Goal: Transaction & Acquisition: Purchase product/service

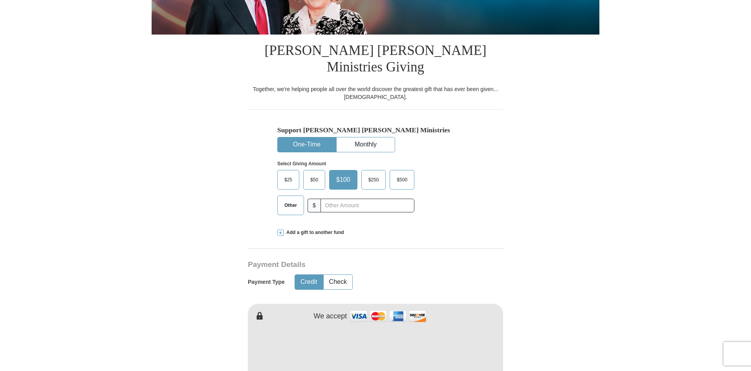
click at [287, 186] on span "$25" at bounding box center [289, 180] width 16 height 12
click at [0, 0] on input "$25" at bounding box center [0, 0] width 0 height 0
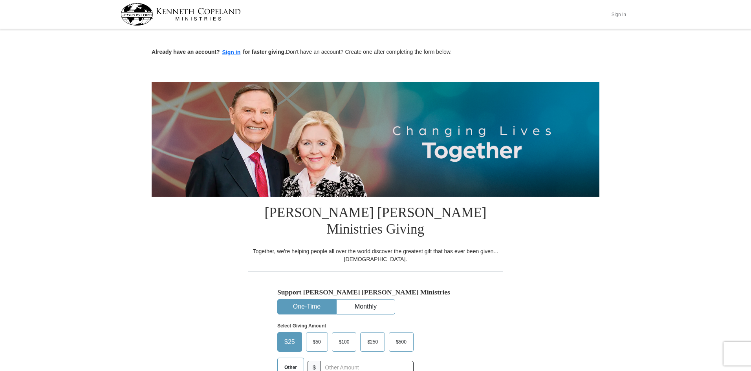
click at [612, 14] on button "Sign In" at bounding box center [619, 14] width 24 height 12
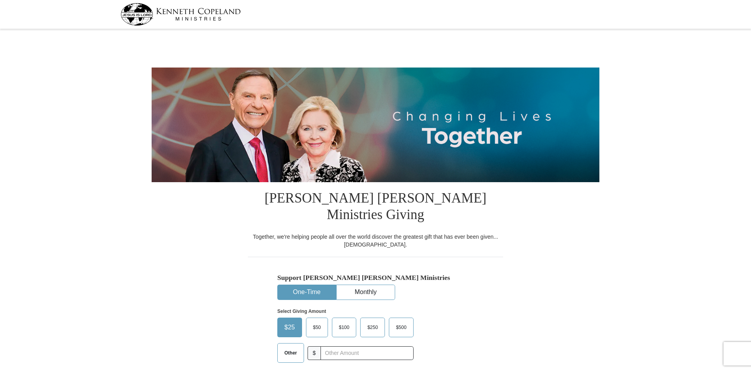
select select "IL"
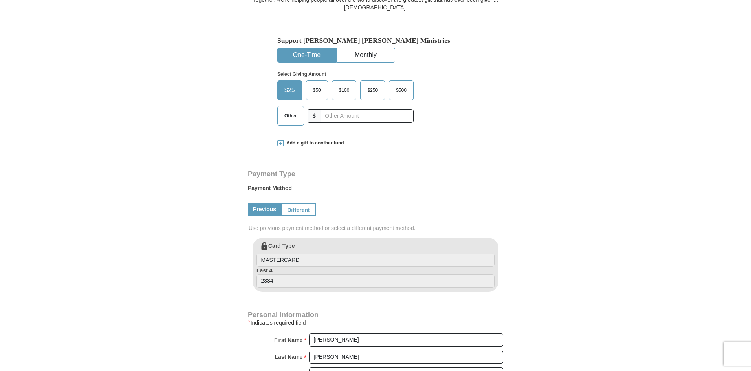
scroll to position [239, 0]
click at [314, 215] on link "Different" at bounding box center [297, 208] width 33 height 13
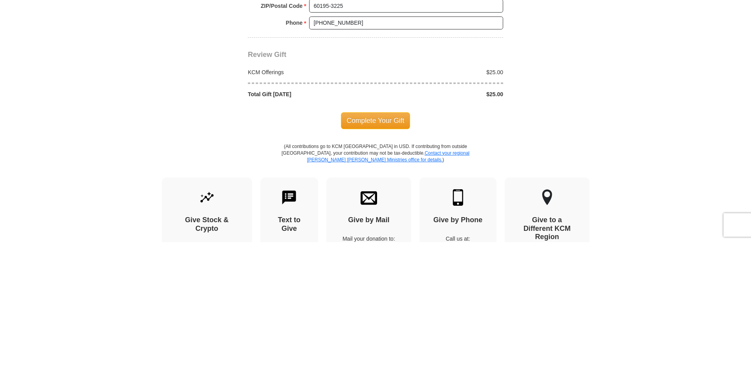
scroll to position [674, 0]
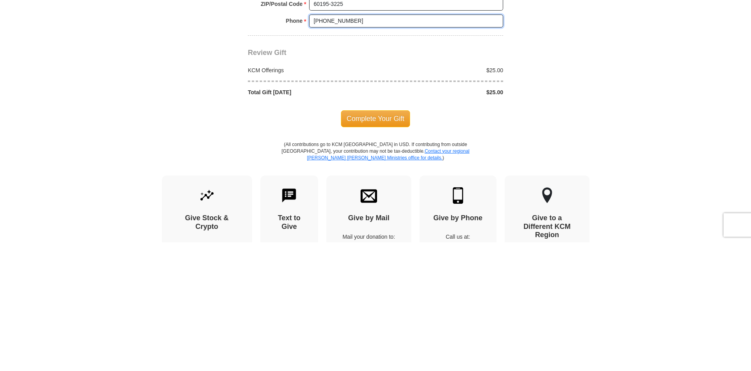
click at [382, 157] on input "[PHONE_NUMBER]" at bounding box center [406, 149] width 194 height 13
type input "("
type input "6303292237"
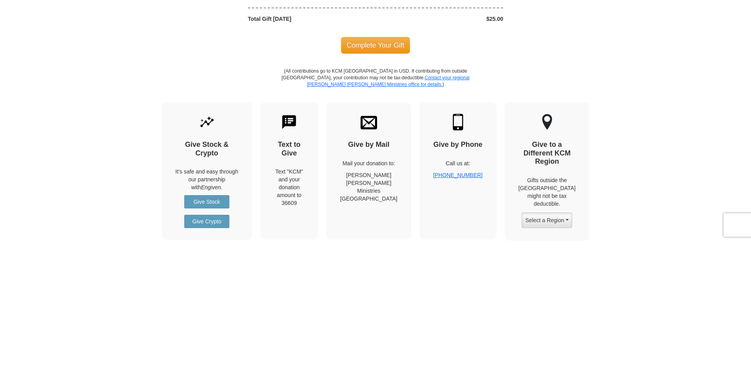
scroll to position [749, 0]
click at [360, 181] on span "Complete Your Gift" at bounding box center [376, 173] width 70 height 17
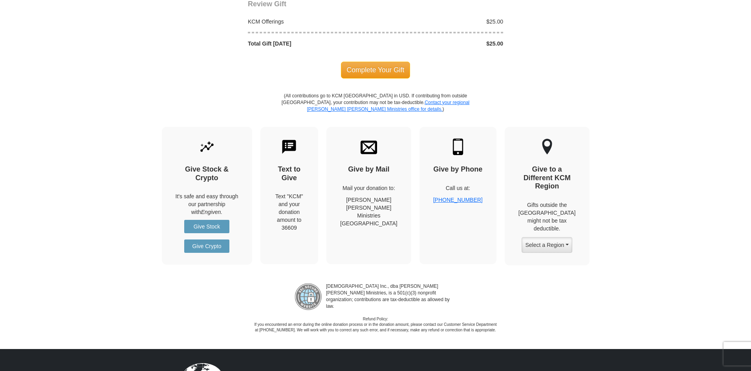
scroll to position [851, 0]
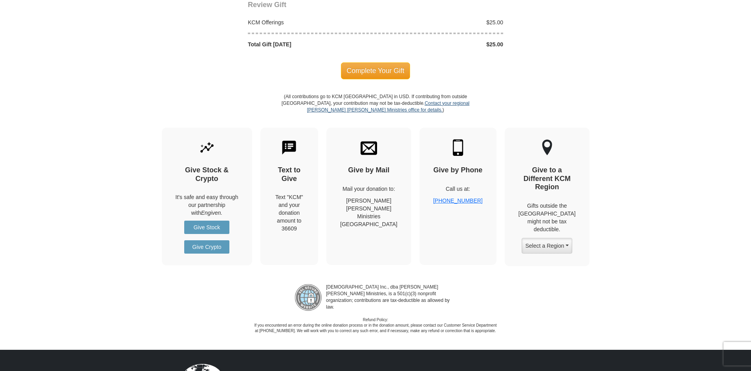
click at [365, 113] on link "Contact your regional [PERSON_NAME] [PERSON_NAME] Ministries office for details." at bounding box center [388, 107] width 163 height 12
click at [375, 79] on span "Complete Your Gift" at bounding box center [376, 70] width 70 height 17
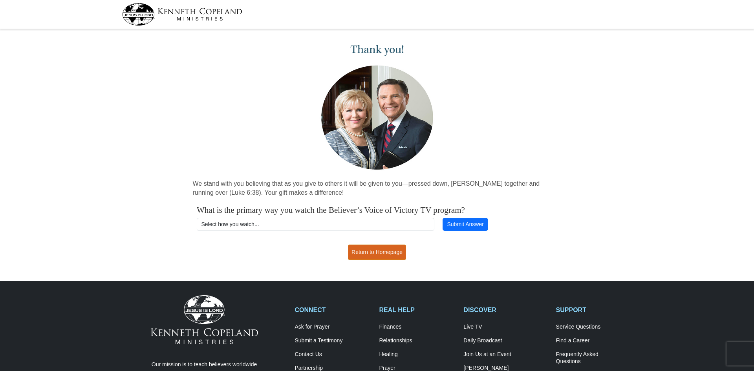
click at [377, 260] on link "Return to Homepage" at bounding box center [377, 252] width 58 height 15
